Goal: Transaction & Acquisition: Book appointment/travel/reservation

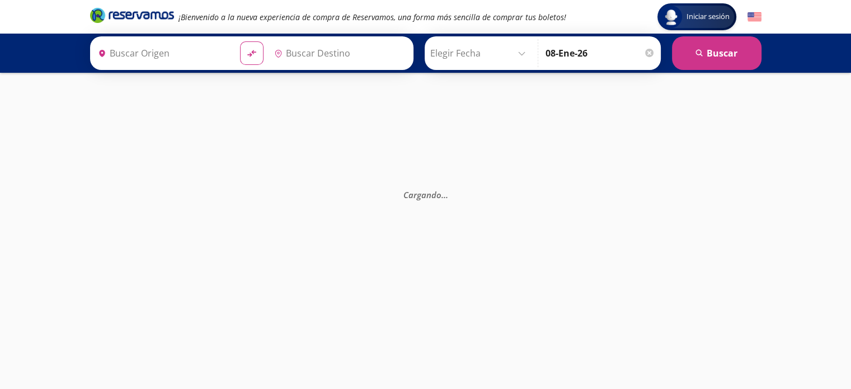
type input "[GEOGRAPHIC_DATA], [GEOGRAPHIC_DATA]"
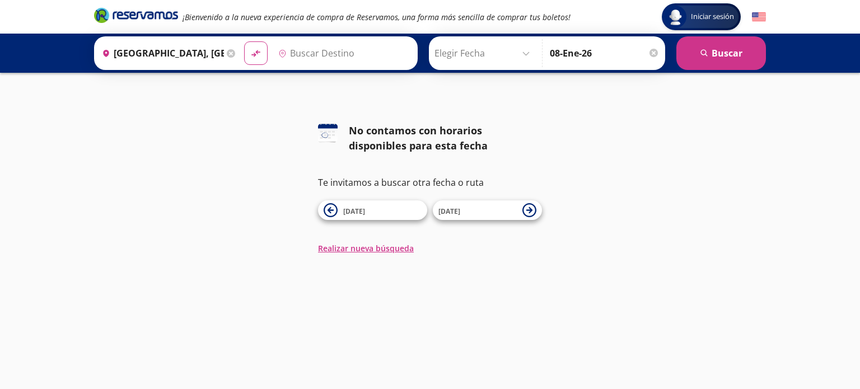
type input "[GEOGRAPHIC_DATA], [GEOGRAPHIC_DATA]"
click at [332, 210] on icon at bounding box center [330, 210] width 6 height 6
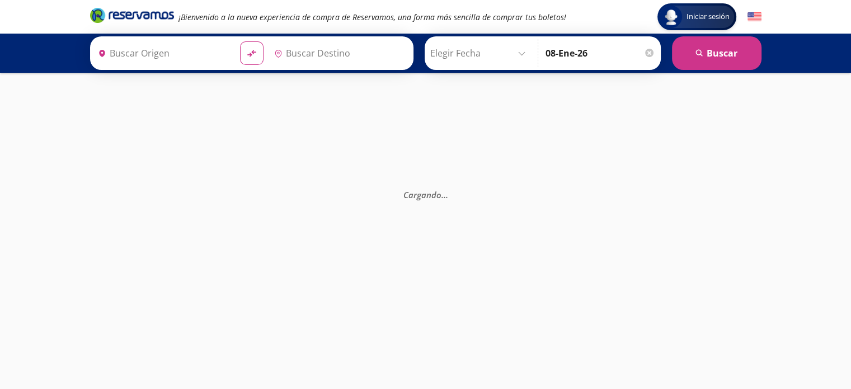
type input "[GEOGRAPHIC_DATA], [GEOGRAPHIC_DATA]"
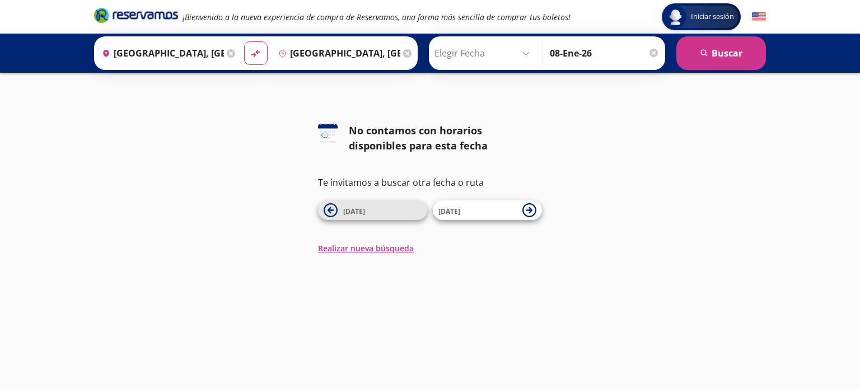
click at [331, 211] on icon at bounding box center [331, 210] width 14 height 14
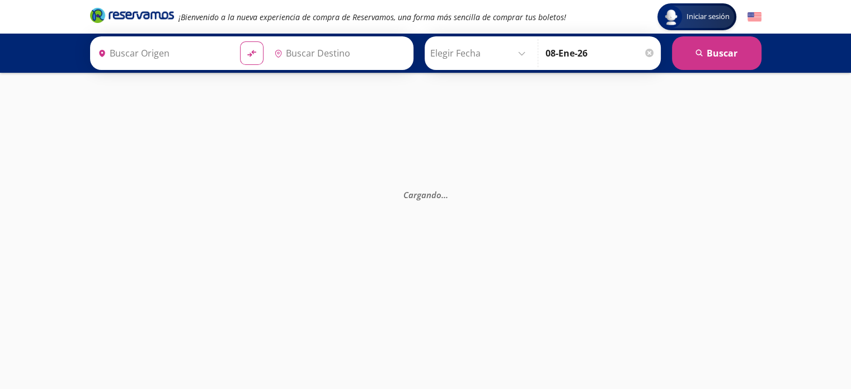
type input "[GEOGRAPHIC_DATA], [GEOGRAPHIC_DATA]"
